Goal: Task Accomplishment & Management: Complete application form

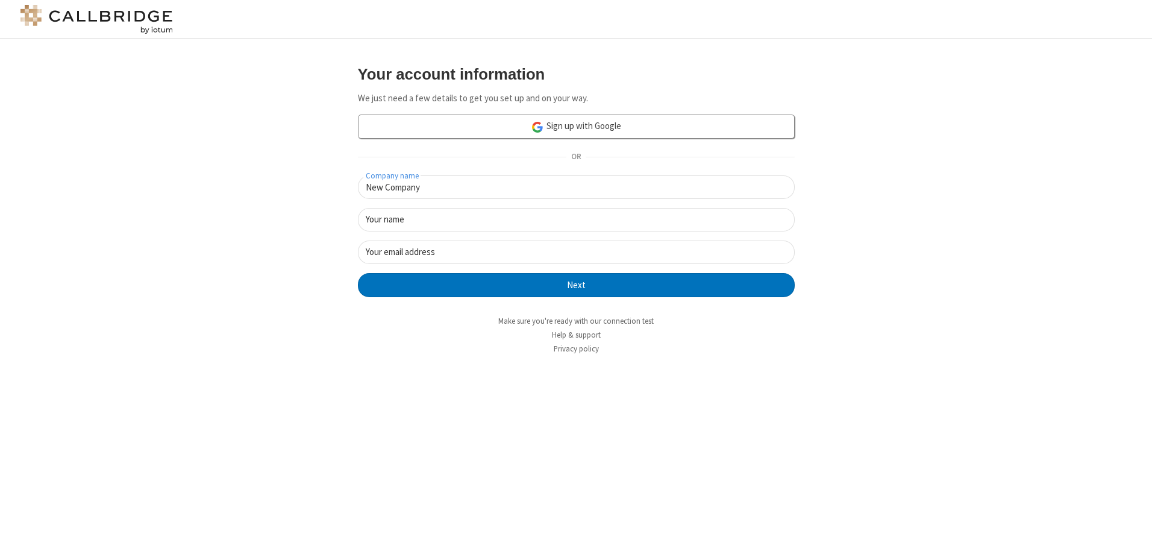
type input "New Company"
type input "New User"
type input "[EMAIL_ADDRESS][DOMAIN_NAME]"
click button "Next" at bounding box center [576, 285] width 437 height 24
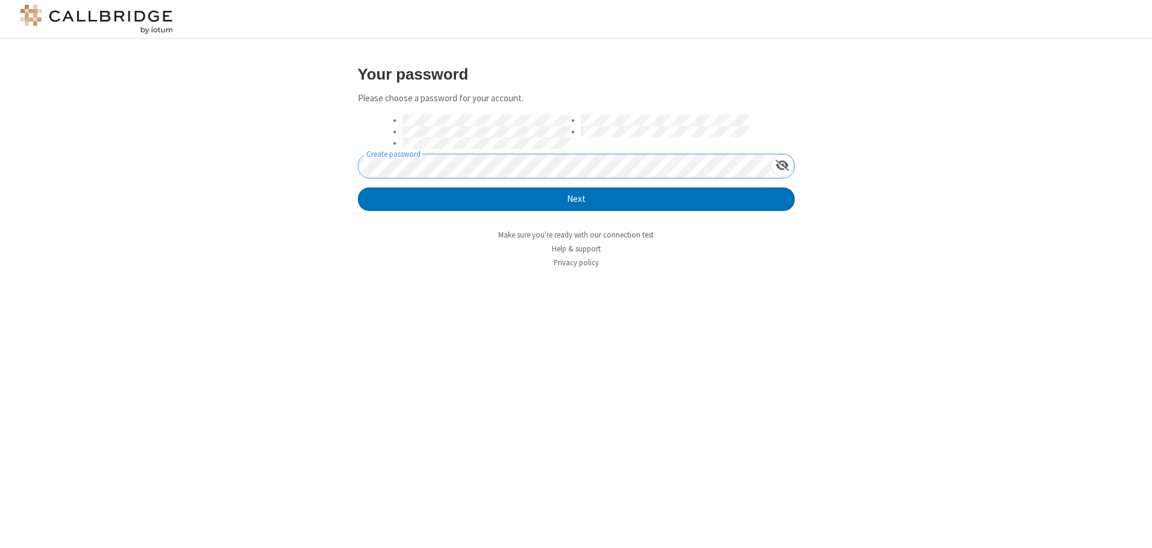
click button "Next" at bounding box center [576, 199] width 437 height 24
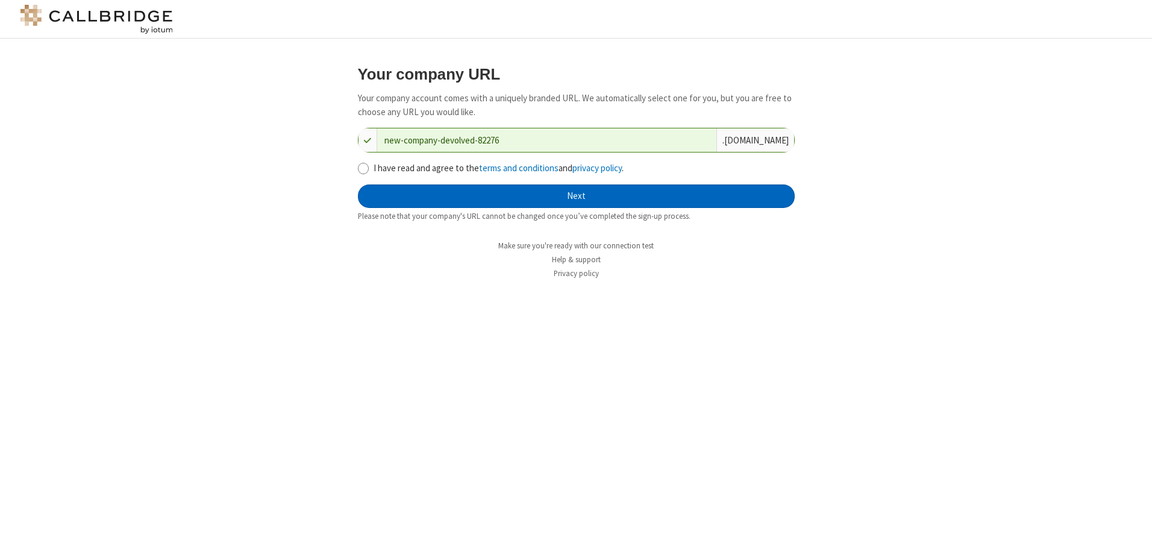
click at [576, 196] on button "Next" at bounding box center [576, 196] width 437 height 24
